Goal: Navigation & Orientation: Find specific page/section

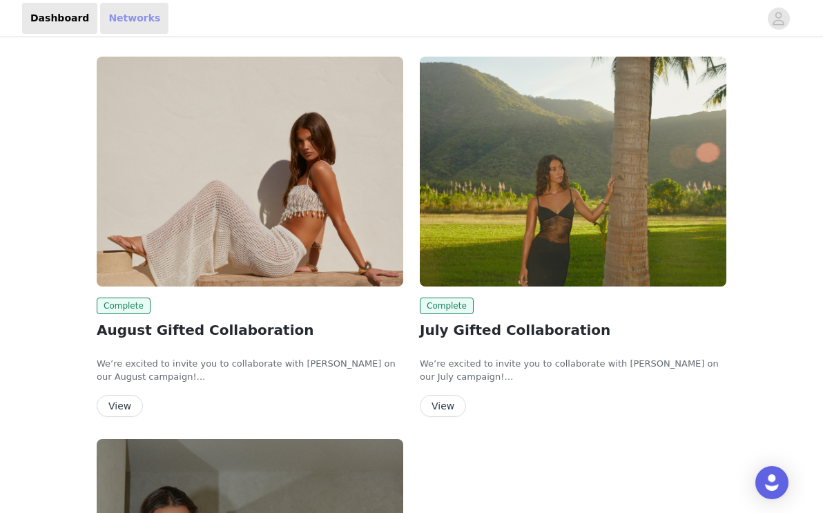
click at [119, 19] on link "Networks" at bounding box center [134, 18] width 68 height 31
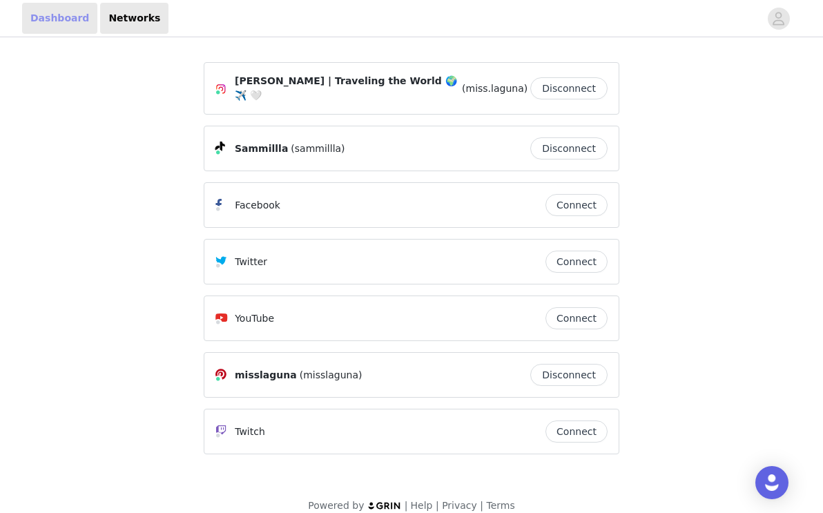
click at [38, 18] on link "Dashboard" at bounding box center [59, 18] width 75 height 31
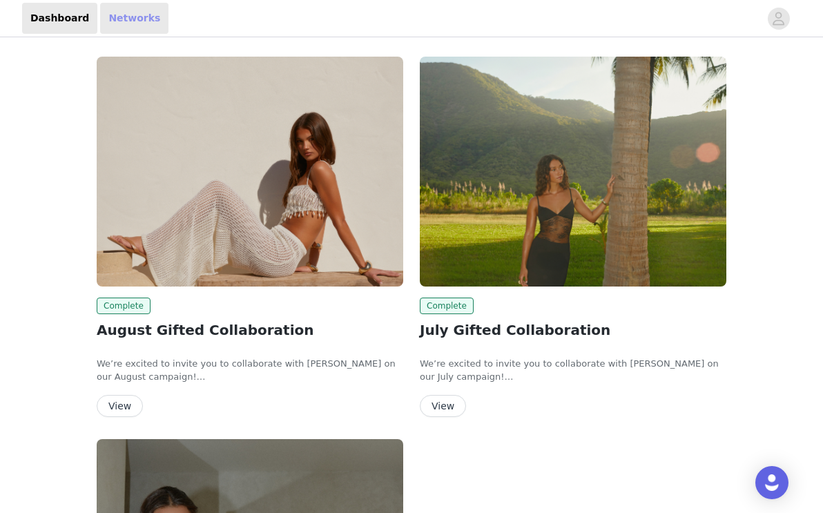
click at [138, 20] on link "Networks" at bounding box center [134, 18] width 68 height 31
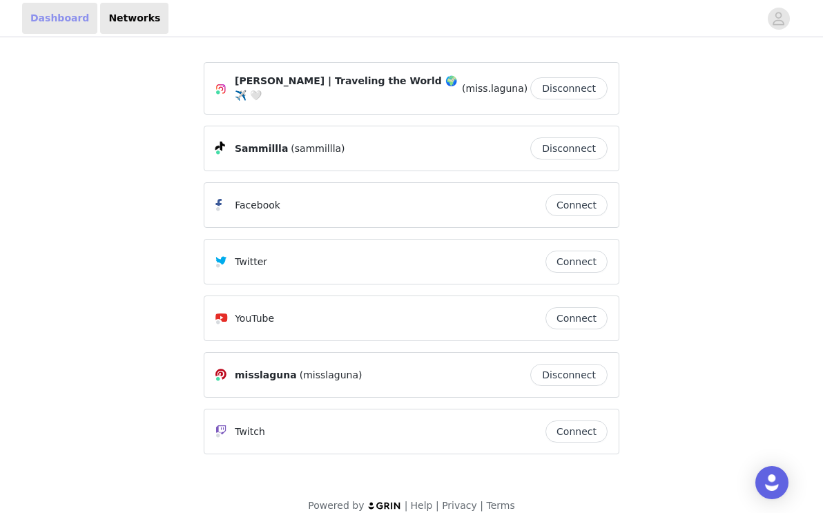
click at [64, 16] on link "Dashboard" at bounding box center [59, 18] width 75 height 31
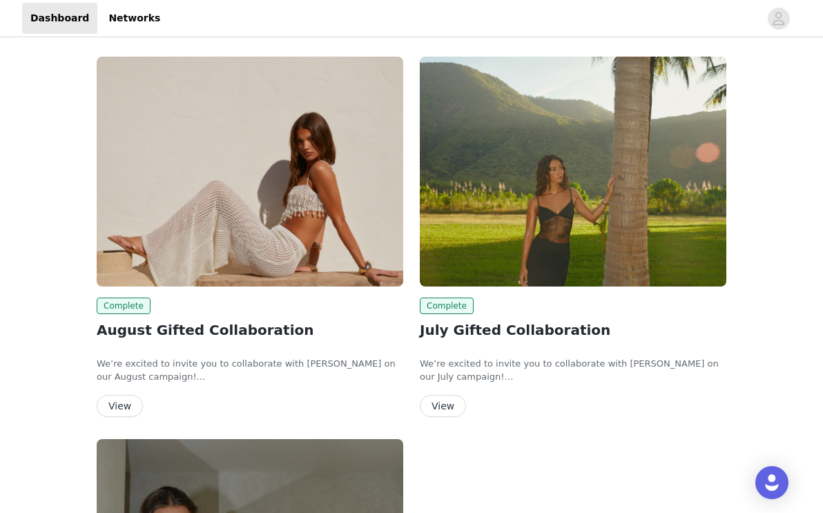
click at [119, 409] on button "View" at bounding box center [120, 406] width 46 height 22
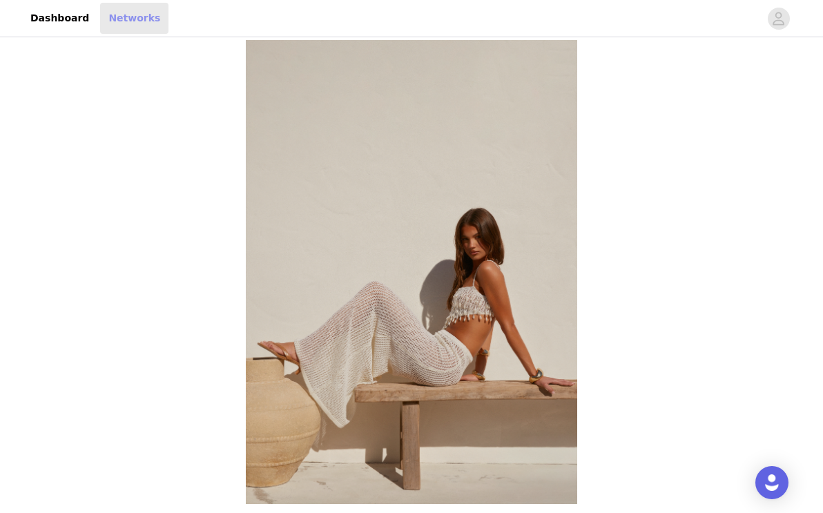
click at [129, 23] on link "Networks" at bounding box center [134, 18] width 68 height 31
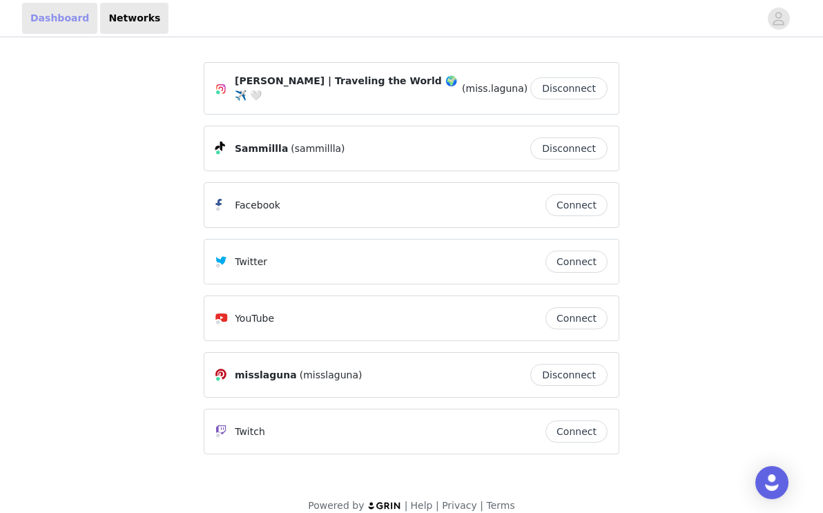
click at [73, 21] on link "Dashboard" at bounding box center [59, 18] width 75 height 31
